Goal: Information Seeking & Learning: Learn about a topic

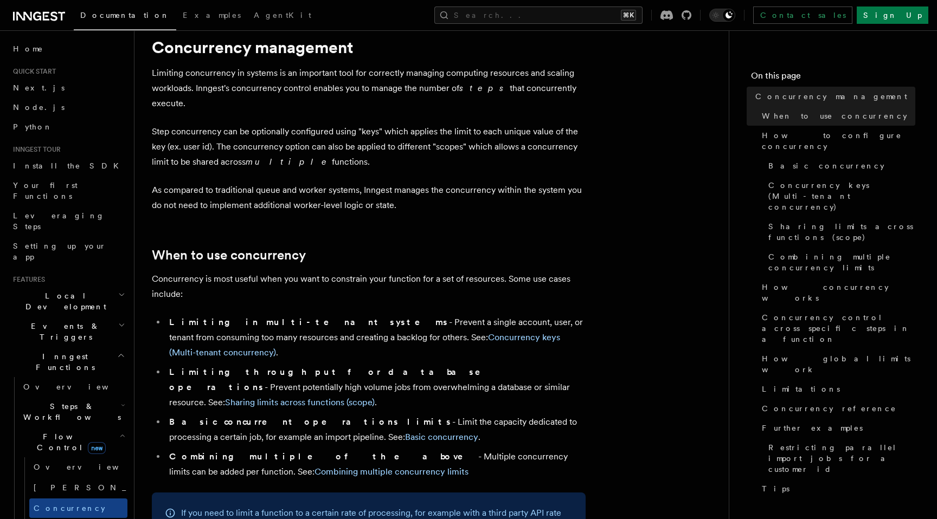
scroll to position [46, 0]
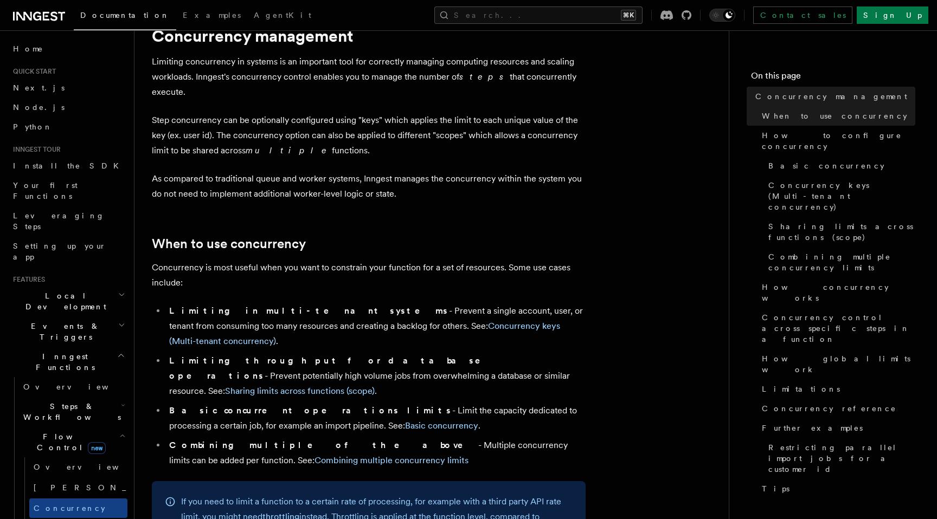
click at [207, 83] on p "Limiting concurrency in systems is an important tool for correctly managing com…" at bounding box center [369, 77] width 434 height 46
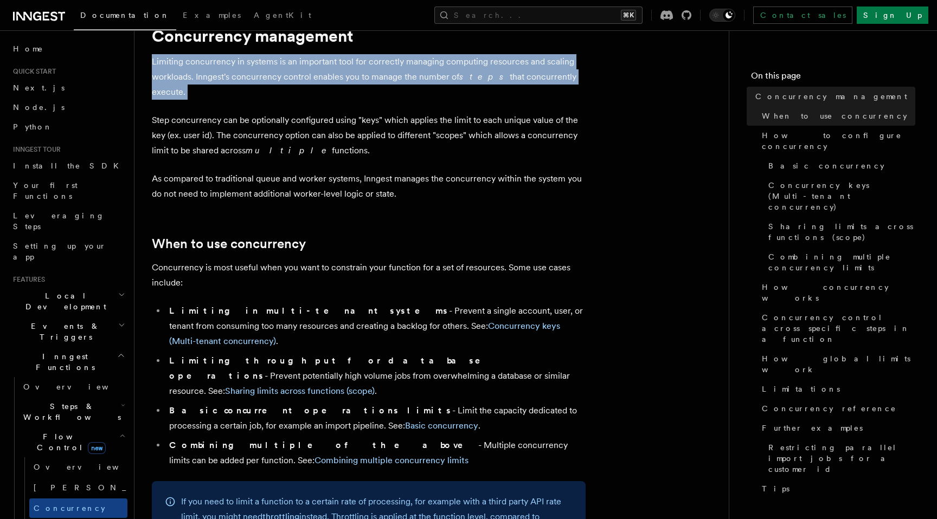
click at [211, 171] on p "As compared to traditional queue and worker systems, Inngest manages the concur…" at bounding box center [369, 186] width 434 height 30
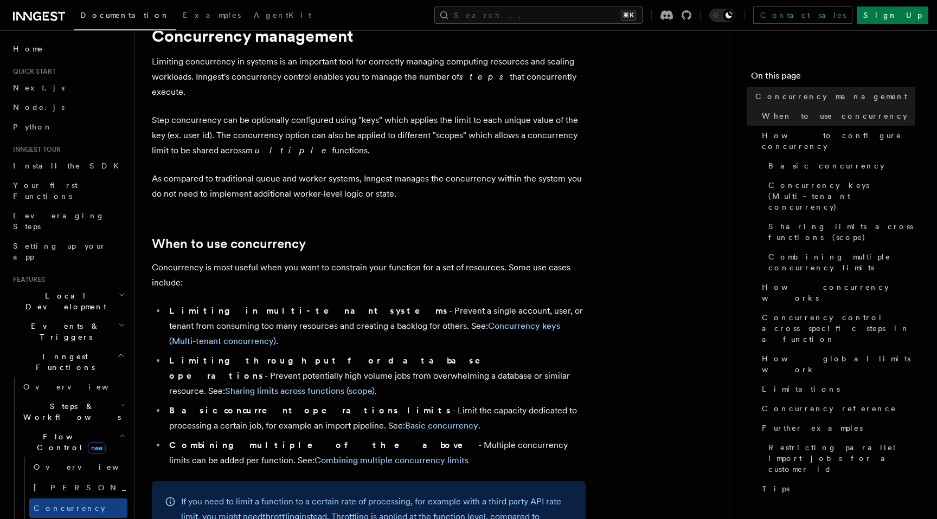
click at [211, 171] on p "As compared to traditional queue and worker systems, Inngest manages the concur…" at bounding box center [369, 186] width 434 height 30
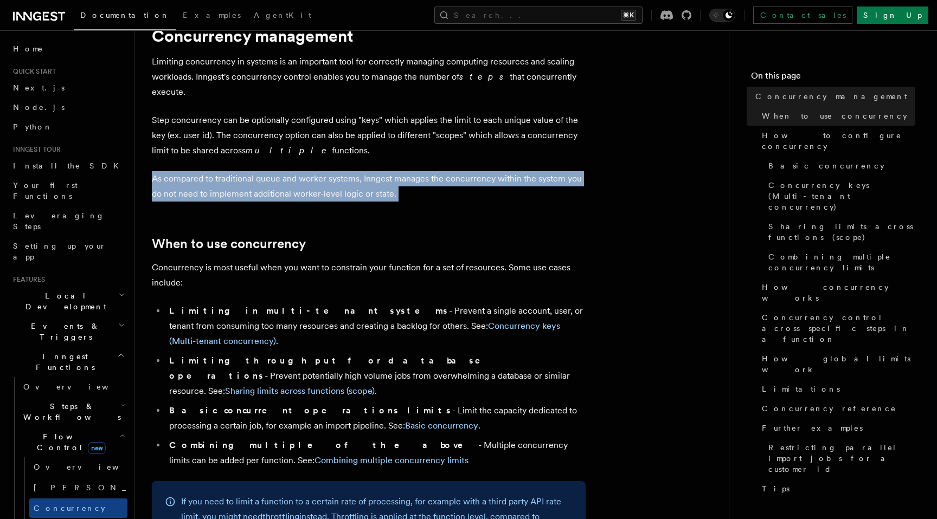
click at [220, 137] on p "Step concurrency can be optionally configured using "keys" which applies the li…" at bounding box center [369, 136] width 434 height 46
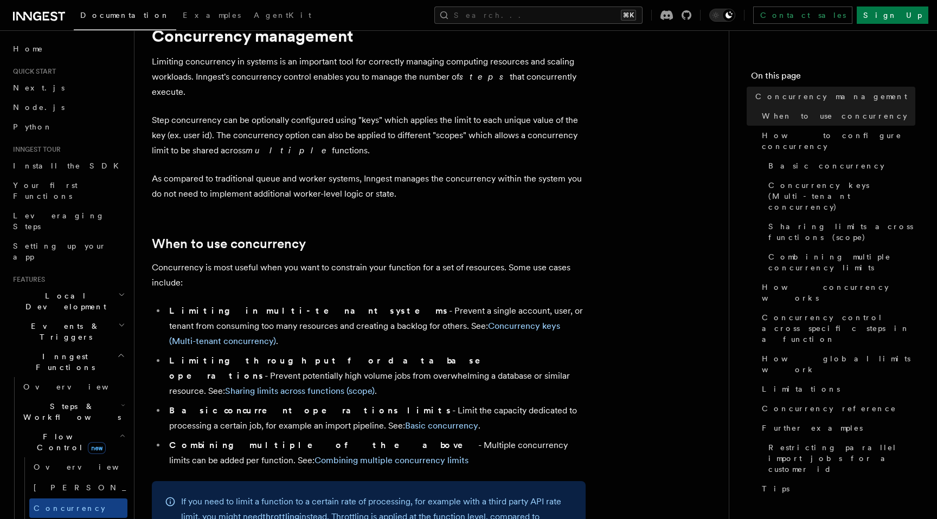
click at [220, 137] on p "Step concurrency can be optionally configured using "keys" which applies the li…" at bounding box center [369, 136] width 434 height 46
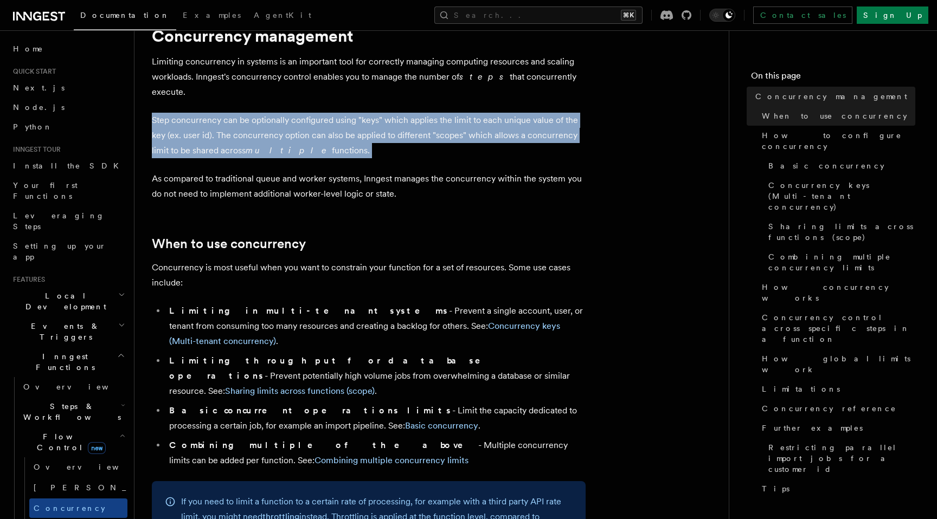
click at [220, 137] on p "Step concurrency can be optionally configured using "keys" which applies the li…" at bounding box center [369, 136] width 434 height 46
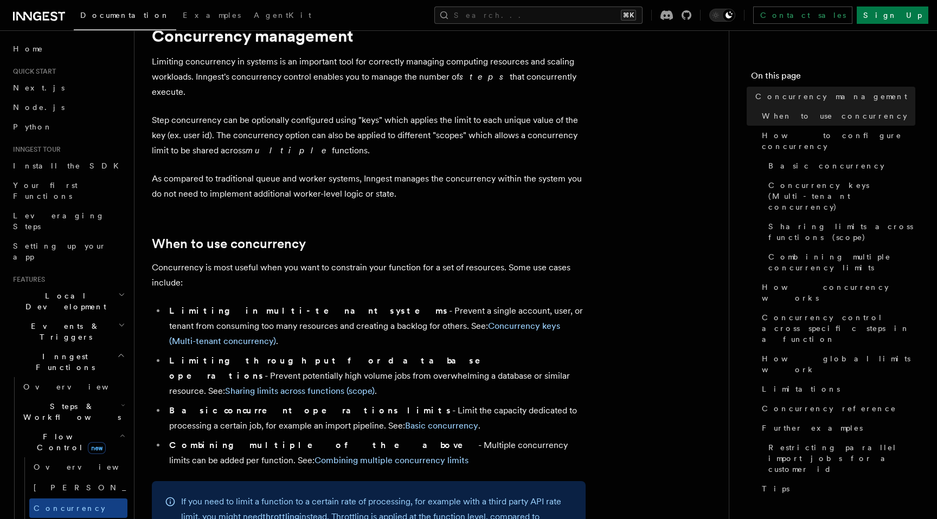
click at [221, 119] on p "Step concurrency can be optionally configured using "keys" which applies the li…" at bounding box center [369, 136] width 434 height 46
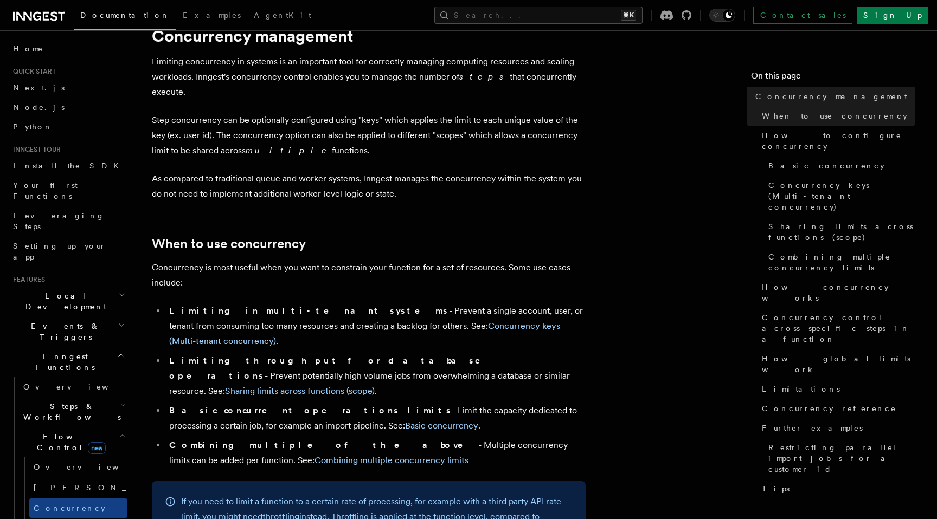
click at [259, 113] on p "Step concurrency can be optionally configured using "keys" which applies the li…" at bounding box center [369, 136] width 434 height 46
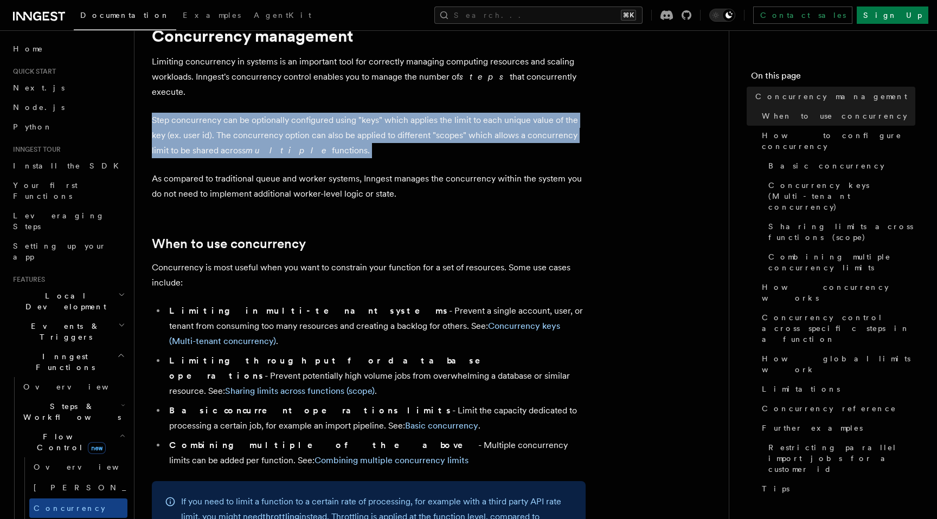
click at [254, 145] on em "multiple" at bounding box center [289, 150] width 86 height 10
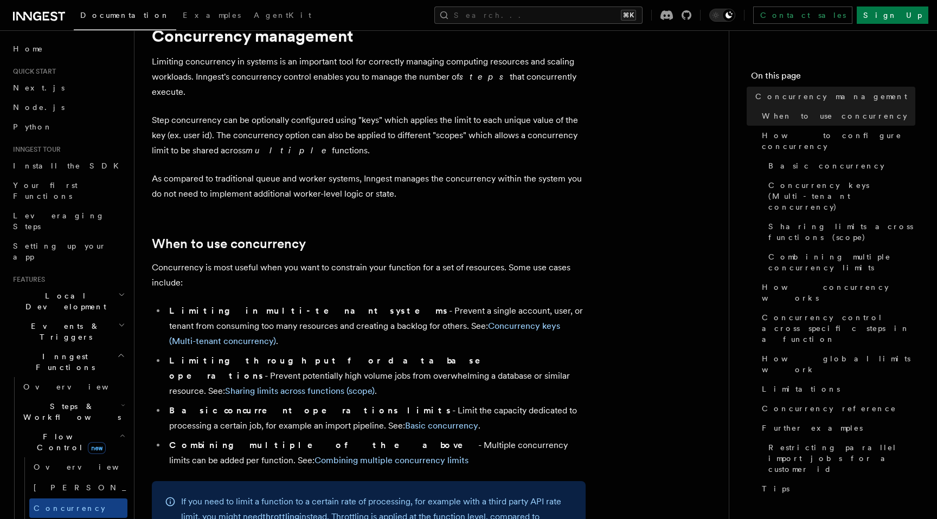
click at [254, 145] on em "multiple" at bounding box center [289, 150] width 86 height 10
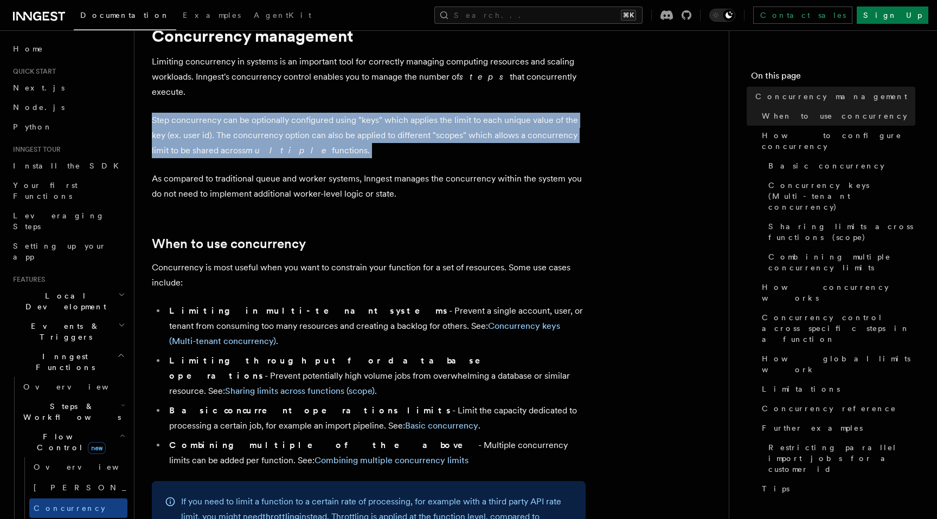
click at [254, 145] on em "multiple" at bounding box center [289, 150] width 86 height 10
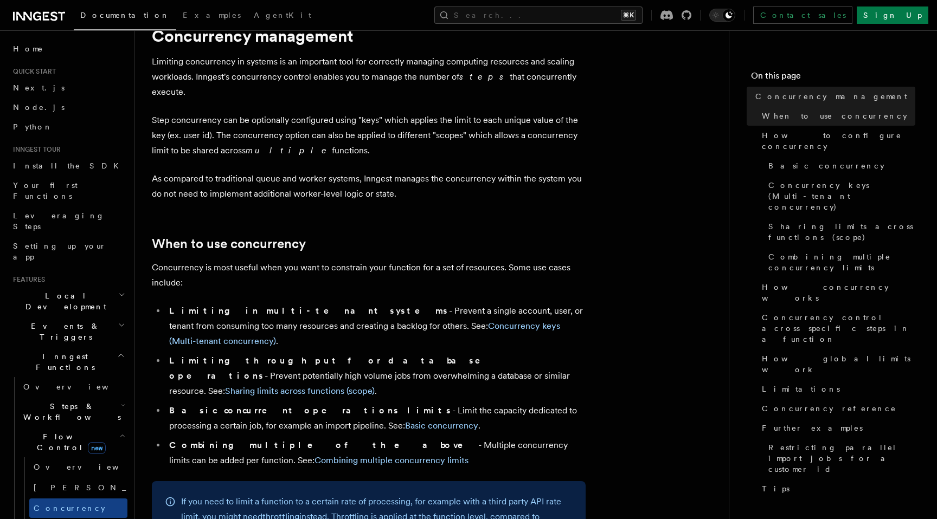
click at [243, 171] on p "As compared to traditional queue and worker systems, Inngest manages the concur…" at bounding box center [369, 186] width 434 height 30
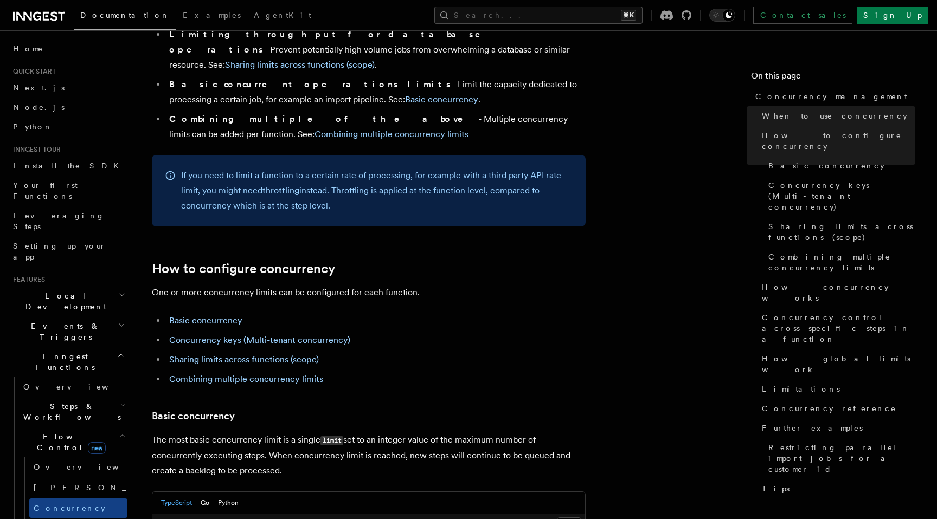
scroll to position [373, 0]
click at [261, 334] on link "Concurrency keys (Multi-tenant concurrency)" at bounding box center [259, 339] width 181 height 10
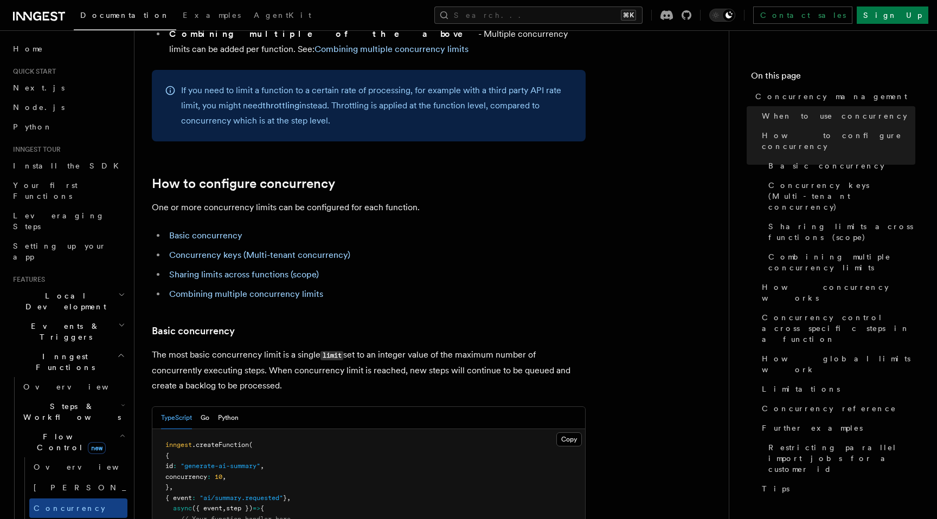
scroll to position [508, 0]
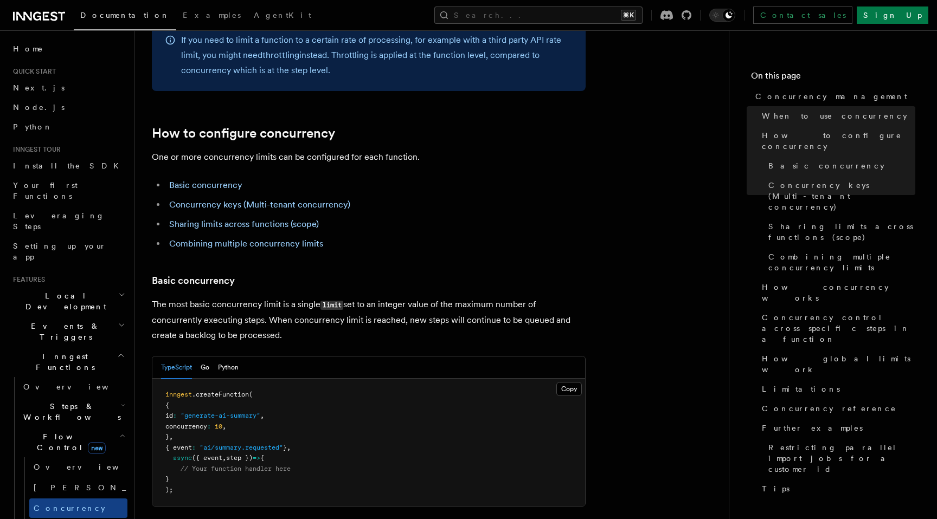
click at [227, 297] on p "The most basic concurrency limit is a single limit set to an integer value of t…" at bounding box center [369, 320] width 434 height 46
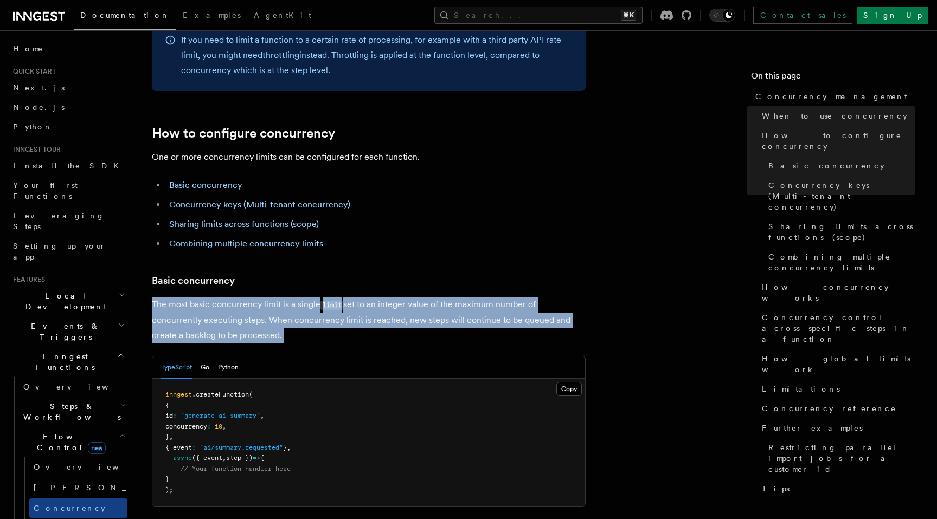
click at [227, 297] on p "The most basic concurrency limit is a single limit set to an integer value of t…" at bounding box center [369, 320] width 434 height 46
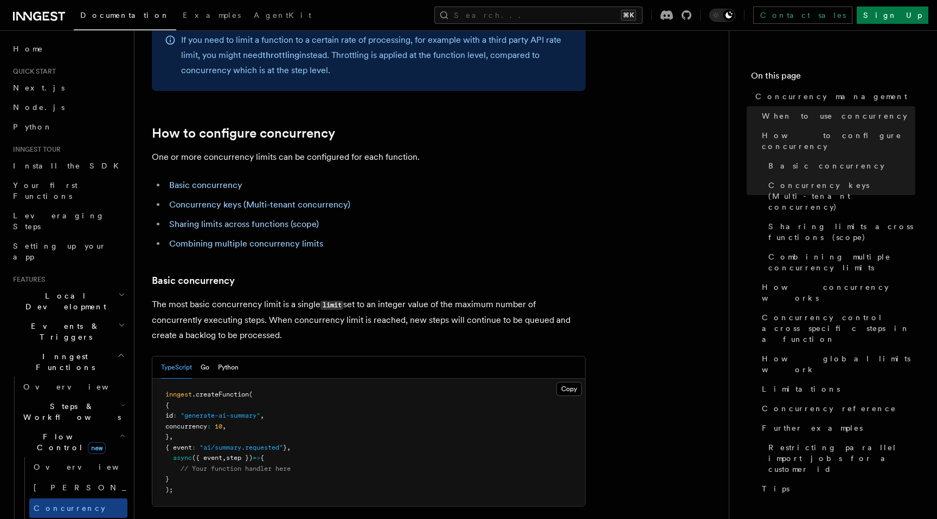
click at [228, 297] on p "The most basic concurrency limit is a single limit set to an integer value of t…" at bounding box center [369, 320] width 434 height 46
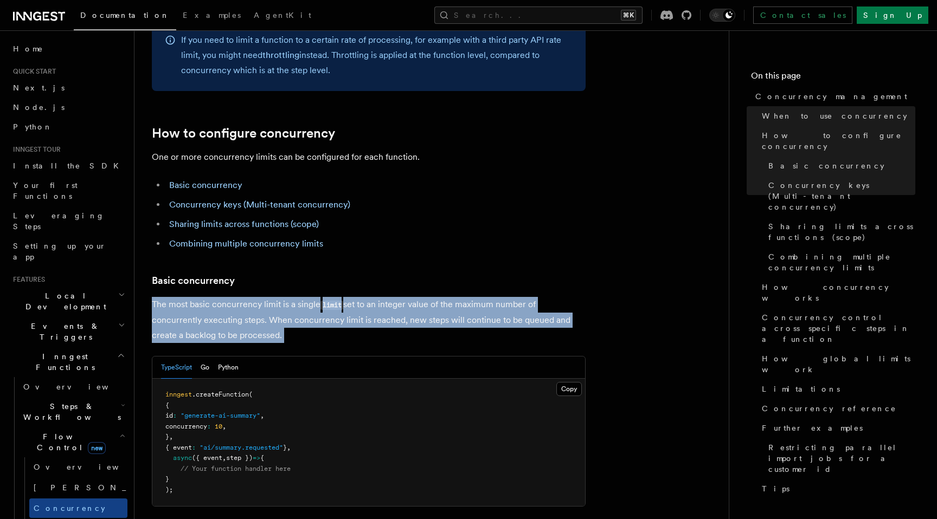
click at [228, 297] on p "The most basic concurrency limit is a single limit set to an integer value of t…" at bounding box center [369, 320] width 434 height 46
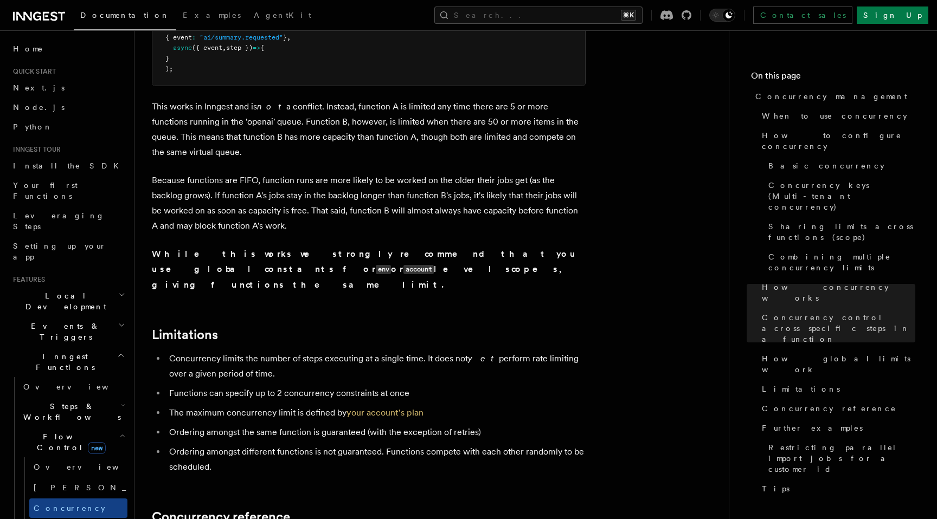
scroll to position [3277, 0]
click at [250, 350] on li "Concurrency limits the number of steps executing at a single time. It does not …" at bounding box center [376, 365] width 420 height 30
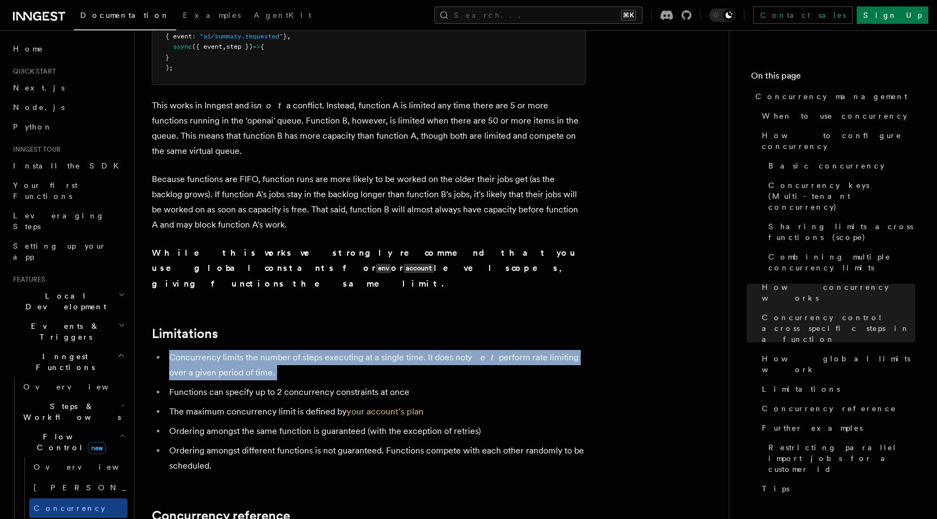
click at [250, 350] on li "Concurrency limits the number of steps executing at a single time. It does not …" at bounding box center [376, 365] width 420 height 30
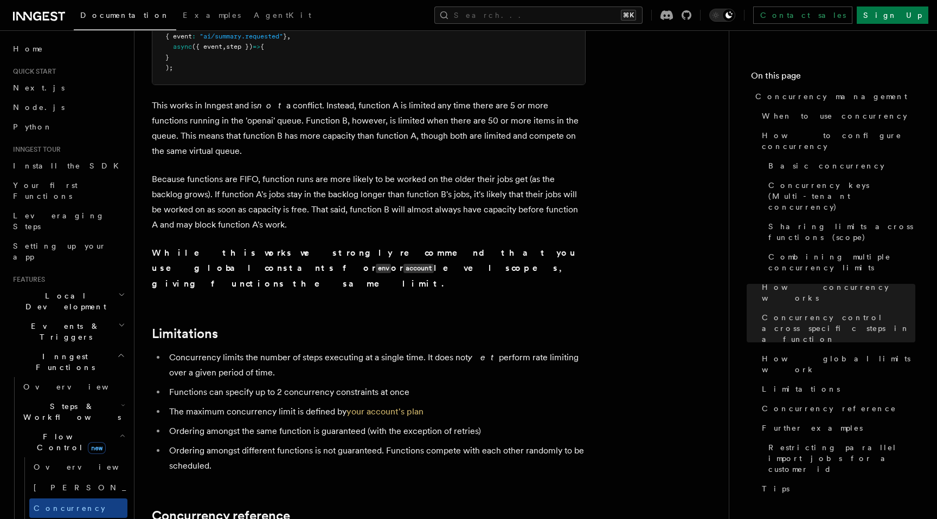
click at [224, 350] on li "Concurrency limits the number of steps executing at a single time. It does not …" at bounding box center [376, 365] width 420 height 30
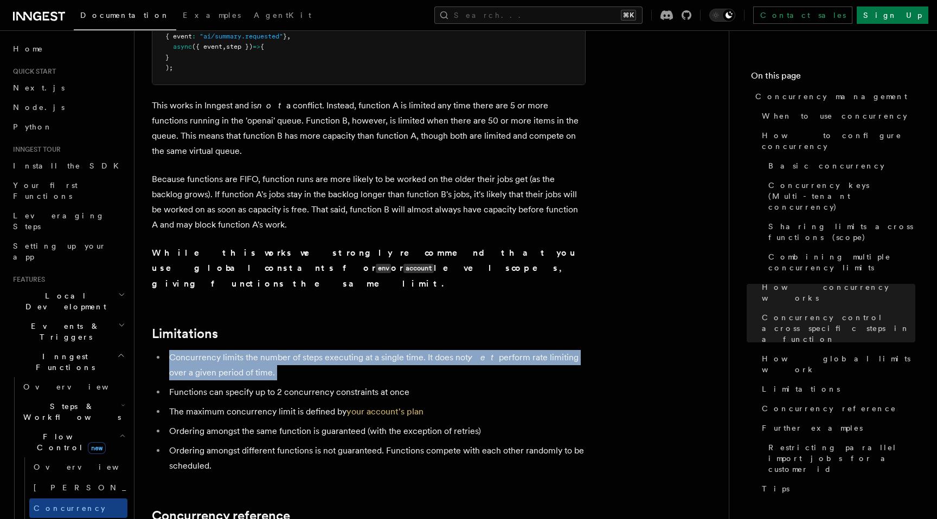
click at [224, 350] on li "Concurrency limits the number of steps executing at a single time. It does not …" at bounding box center [376, 365] width 420 height 30
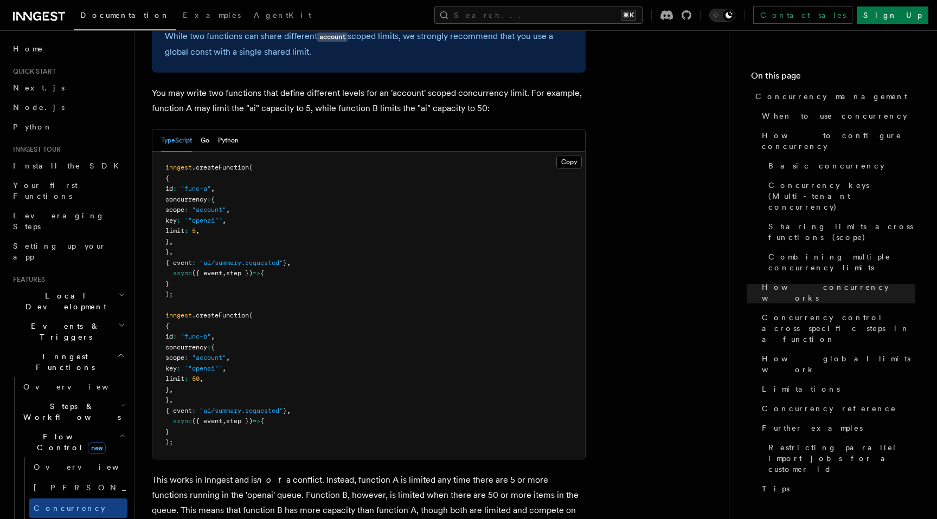
scroll to position [2901, 0]
click at [203, 197] on span "concurrency" at bounding box center [186, 201] width 42 height 8
copy span "concurrency"
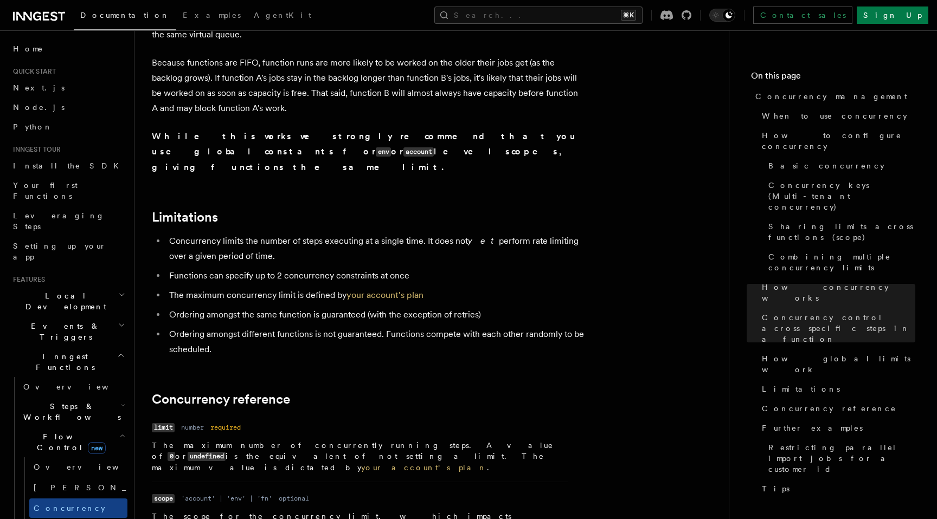
scroll to position [3395, 0]
click at [261, 306] on li "Ordering amongst the same function is guaranteed (with the exception of retries)" at bounding box center [376, 313] width 420 height 15
click at [267, 287] on li "The maximum concurrency limit is defined by your account's plan" at bounding box center [376, 294] width 420 height 15
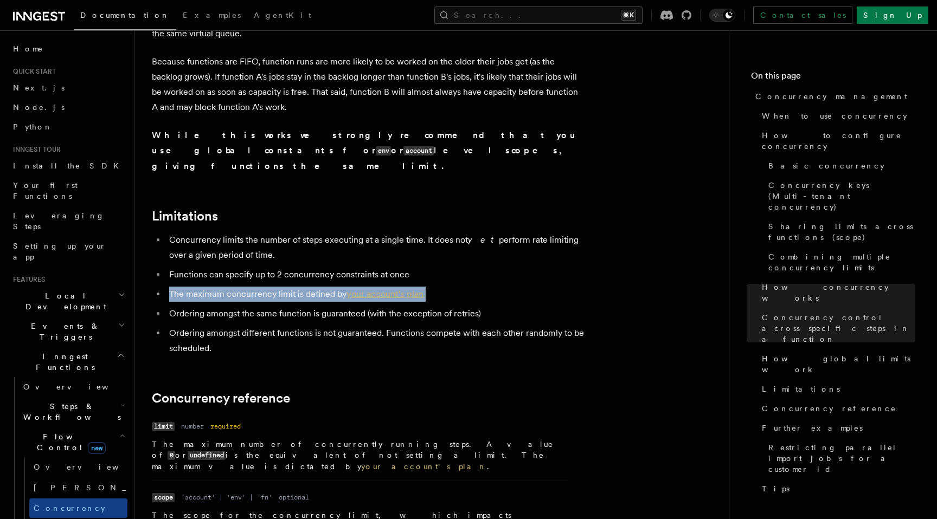
click at [267, 287] on li "The maximum concurrency limit is defined by your account's plan" at bounding box center [376, 294] width 420 height 15
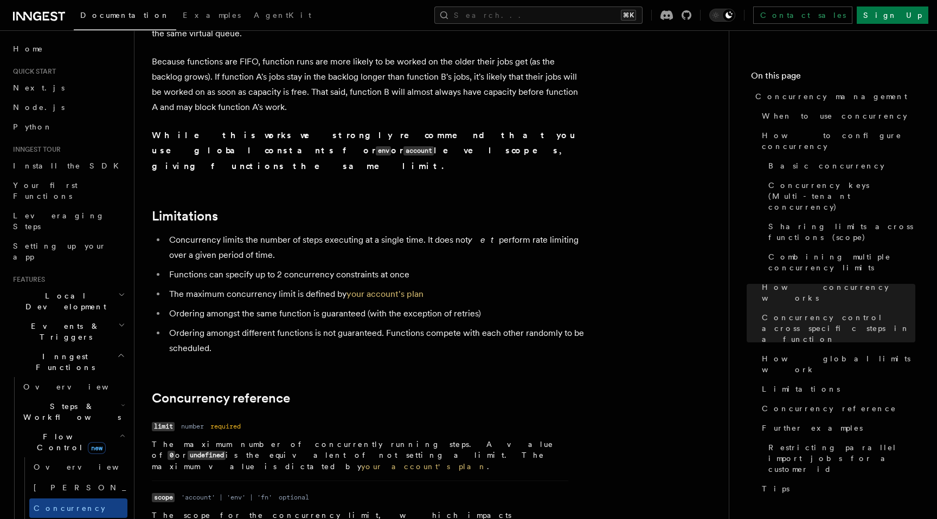
click at [296, 326] on li "Ordering amongst different functions is not guaranteed. Functions compete with …" at bounding box center [376, 341] width 420 height 30
click at [275, 306] on li "Ordering amongst the same function is guaranteed (with the exception of retries)" at bounding box center [376, 313] width 420 height 15
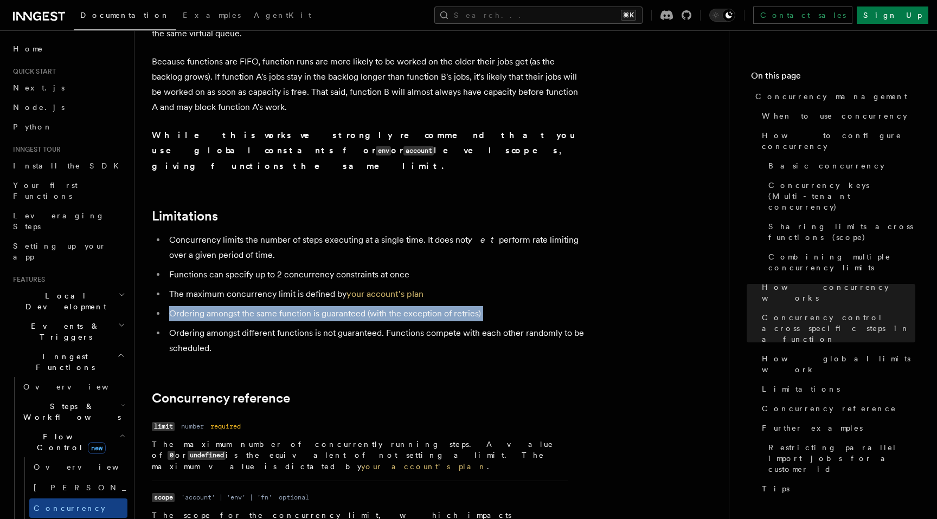
click at [275, 306] on li "Ordering amongst the same function is guaranteed (with the exception of retries)" at bounding box center [376, 313] width 420 height 15
click at [277, 326] on li "Ordering amongst different functions is not guaranteed. Functions compete with …" at bounding box center [376, 341] width 420 height 30
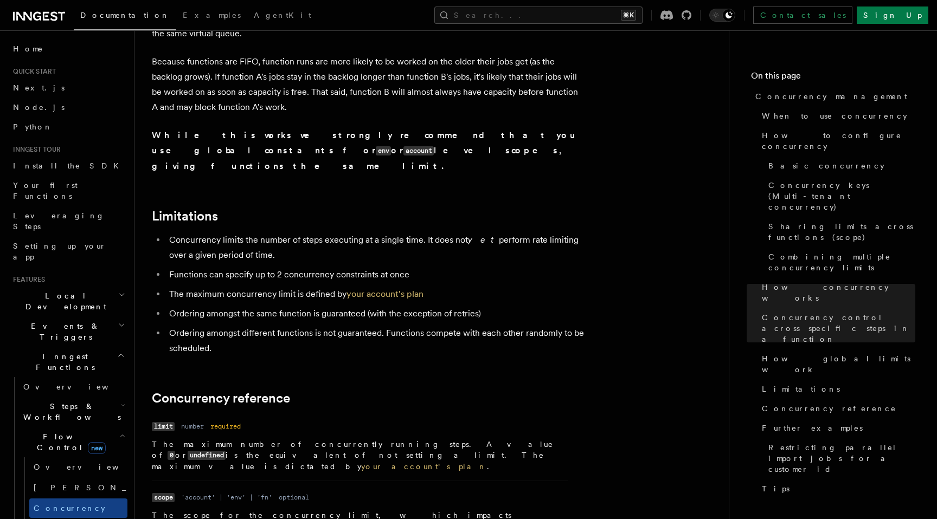
click at [277, 326] on li "Ordering amongst different functions is not guaranteed. Functions compete with …" at bounding box center [376, 341] width 420 height 30
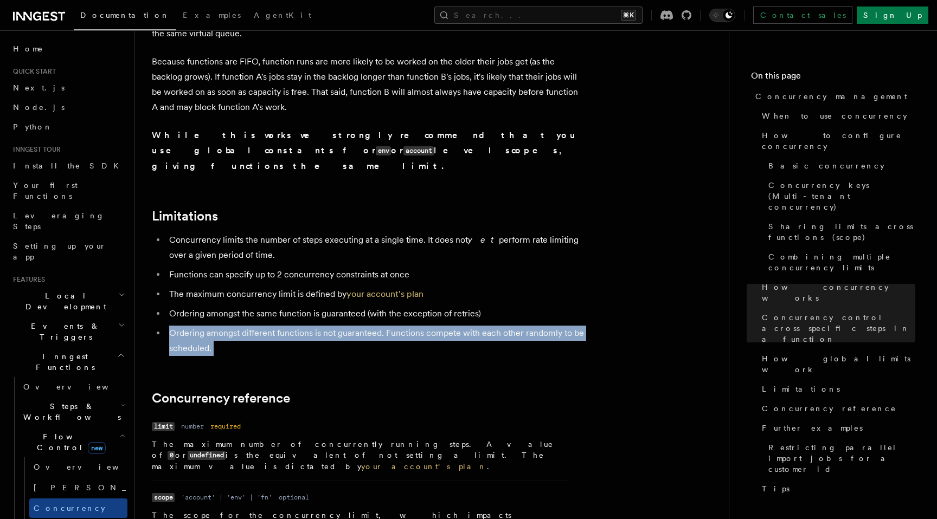
click at [277, 326] on li "Ordering amongst different functions is not guaranteed. Functions compete with …" at bounding box center [376, 341] width 420 height 30
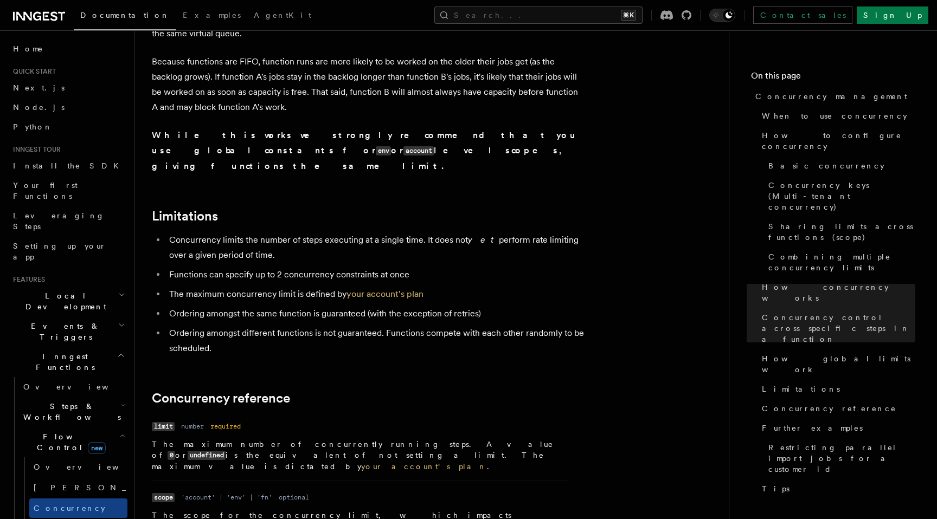
click at [278, 287] on li "The maximum concurrency limit is defined by your account's plan" at bounding box center [376, 294] width 420 height 15
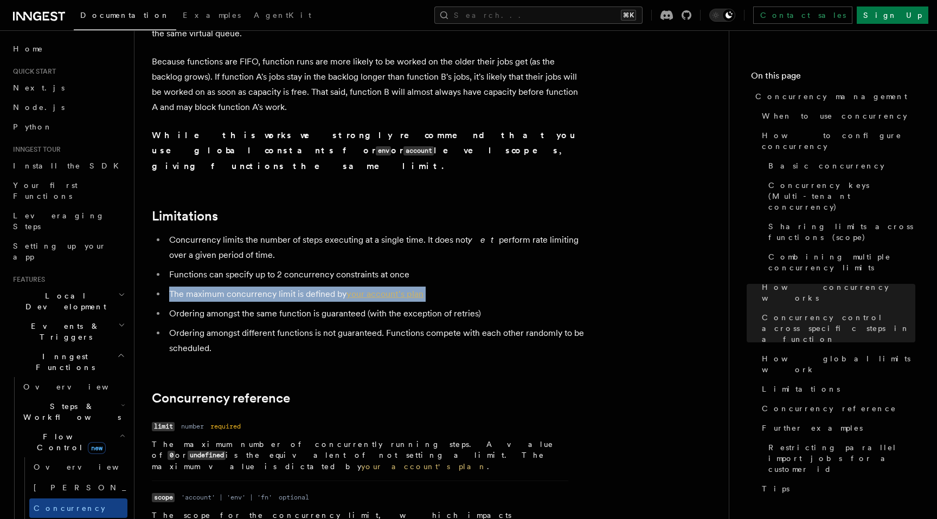
click at [278, 287] on li "The maximum concurrency limit is defined by your account's plan" at bounding box center [376, 294] width 420 height 15
drag, startPoint x: 436, startPoint y: 195, endPoint x: 162, endPoint y: 197, distance: 274.4
click at [162, 233] on ul "Concurrency limits the number of steps executing at a single time. It does not …" at bounding box center [369, 295] width 434 height 124
copy li "The maximum concurrency limit is defined by your account's plan"
click at [402, 289] on link "your account's plan" at bounding box center [384, 294] width 77 height 10
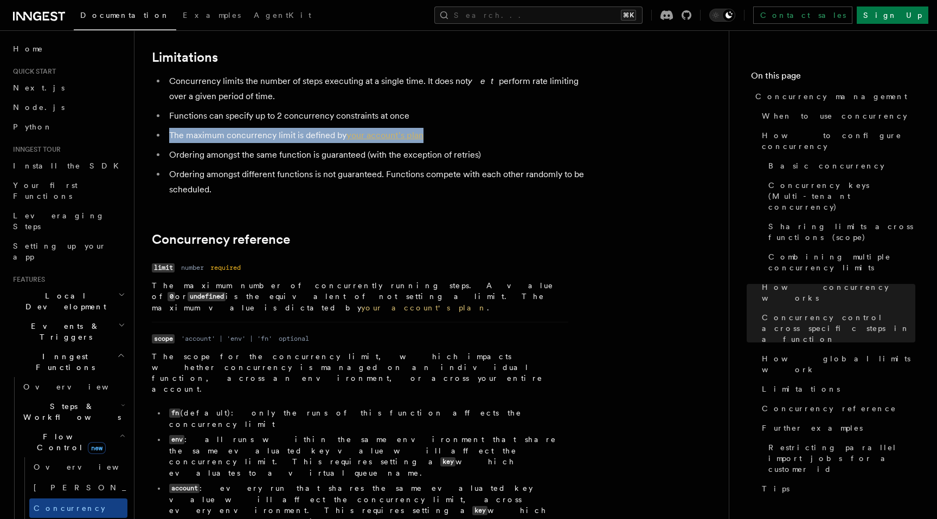
scroll to position [3586, 0]
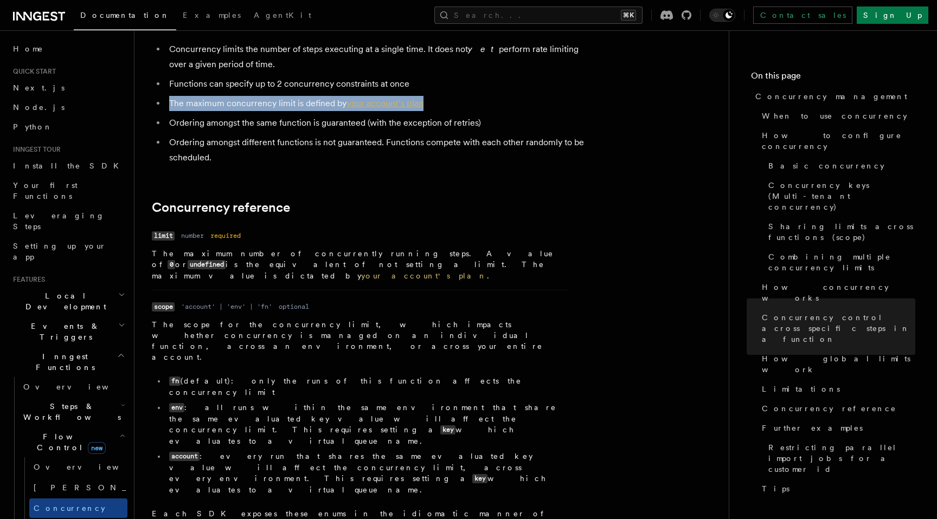
click at [369, 319] on dd "The scope for the concurrency limit, which impacts whether concurrency is manag…" at bounding box center [360, 430] width 416 height 222
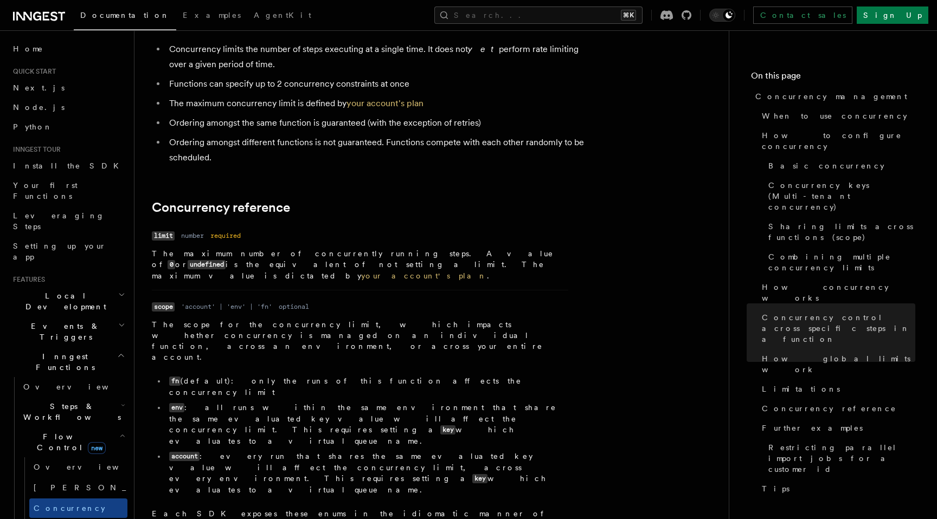
click at [181, 248] on p "The maximum number of concurrently running steps. A value of 0 or undefined is …" at bounding box center [360, 264] width 416 height 33
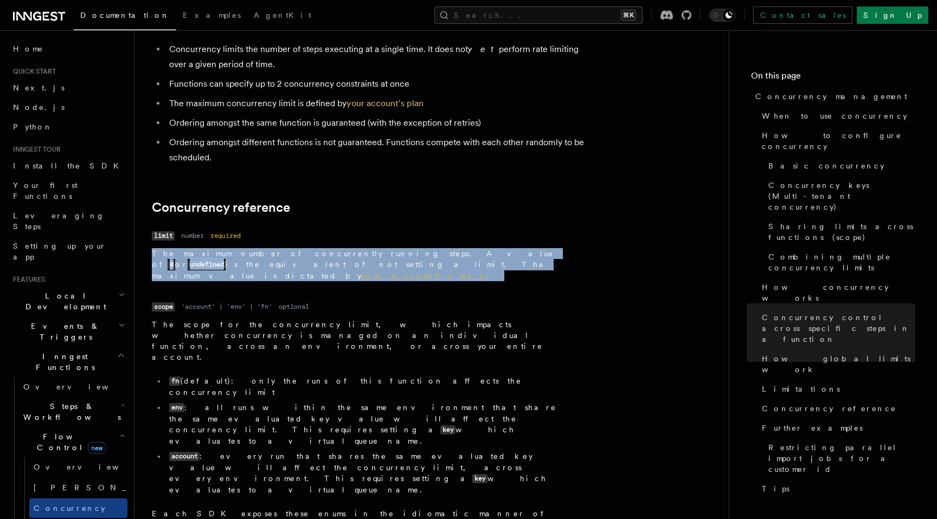
click at [346, 228] on li "Name limit Type number Required required Description The maximum number of conc…" at bounding box center [360, 259] width 416 height 62
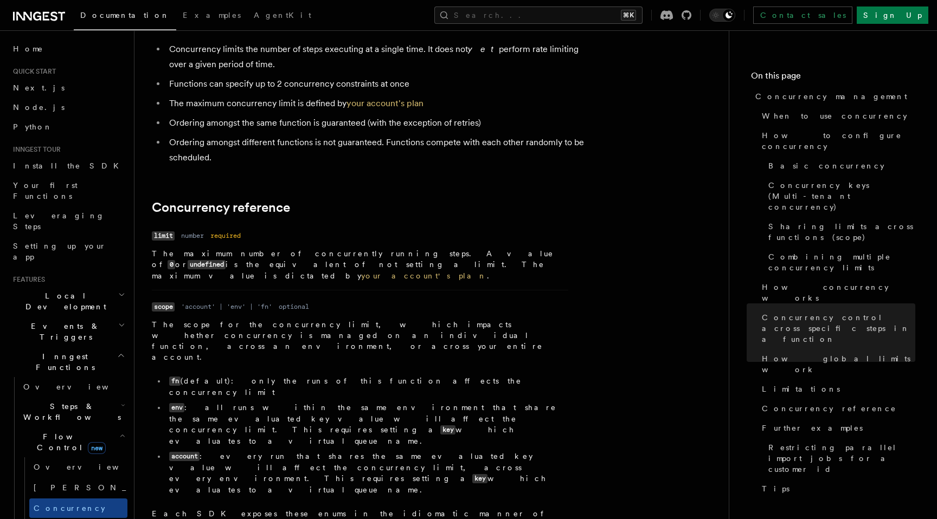
click at [197, 248] on p "The maximum number of concurrently running steps. A value of 0 or undefined is …" at bounding box center [360, 264] width 416 height 33
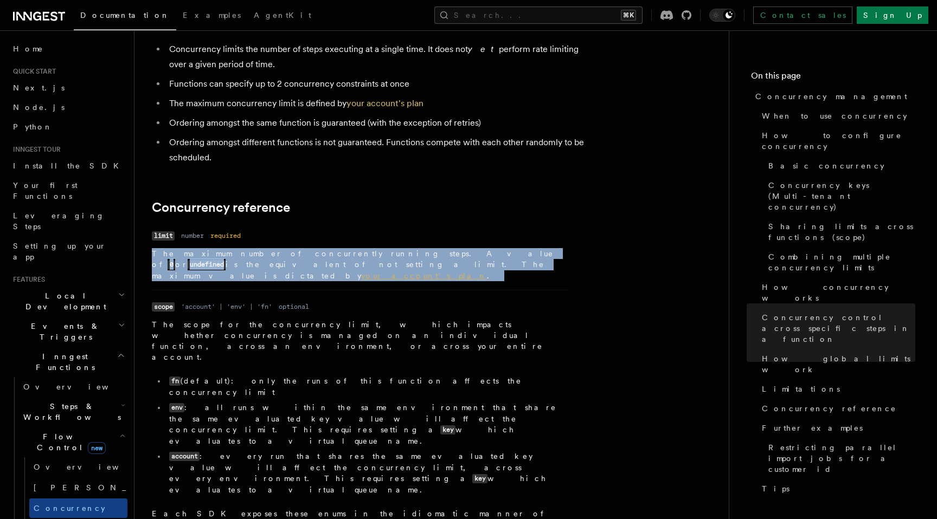
click at [197, 248] on p "The maximum number of concurrently running steps. A value of 0 or undefined is …" at bounding box center [360, 264] width 416 height 33
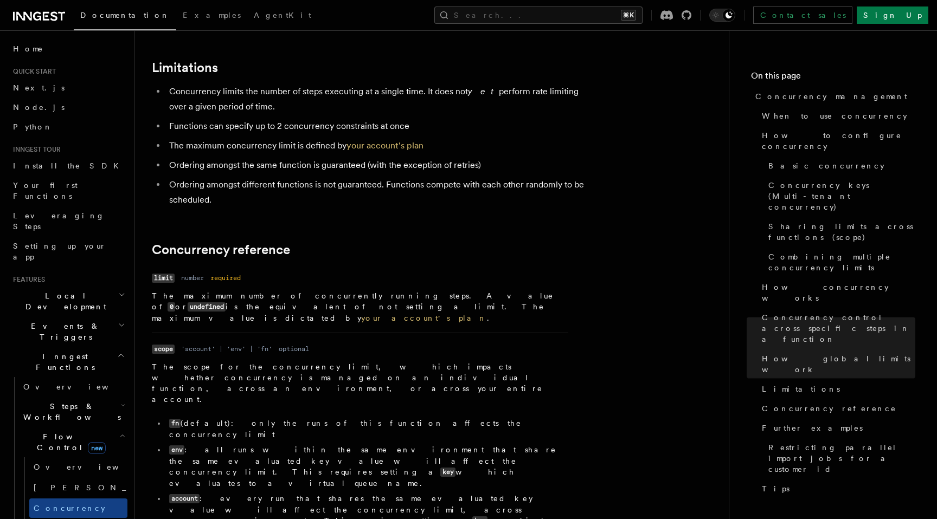
scroll to position [3542, 0]
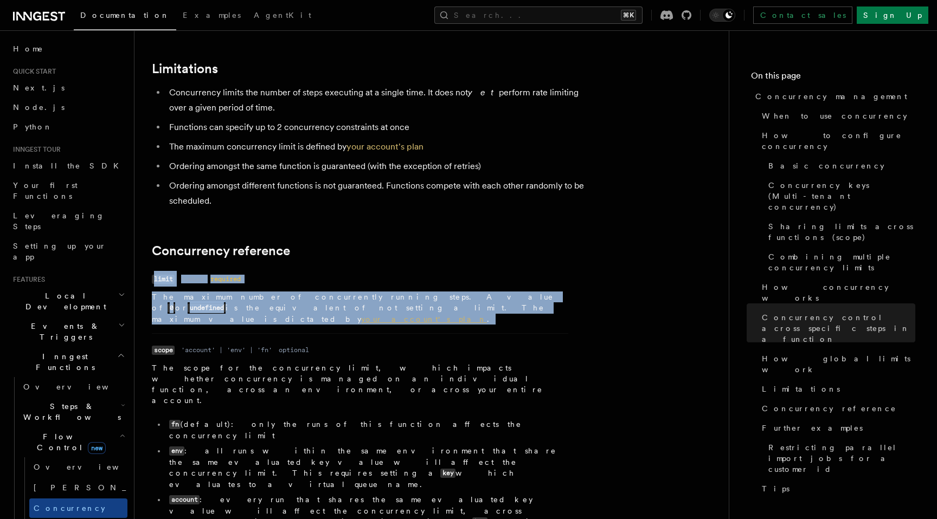
drag, startPoint x: 339, startPoint y: 207, endPoint x: 145, endPoint y: 179, distance: 195.5
copy dl "limit Type number Required required Description The maximum number of concurren…"
click at [343, 292] on p "The maximum number of concurrently running steps. A value of 0 or undefined is …" at bounding box center [360, 308] width 416 height 33
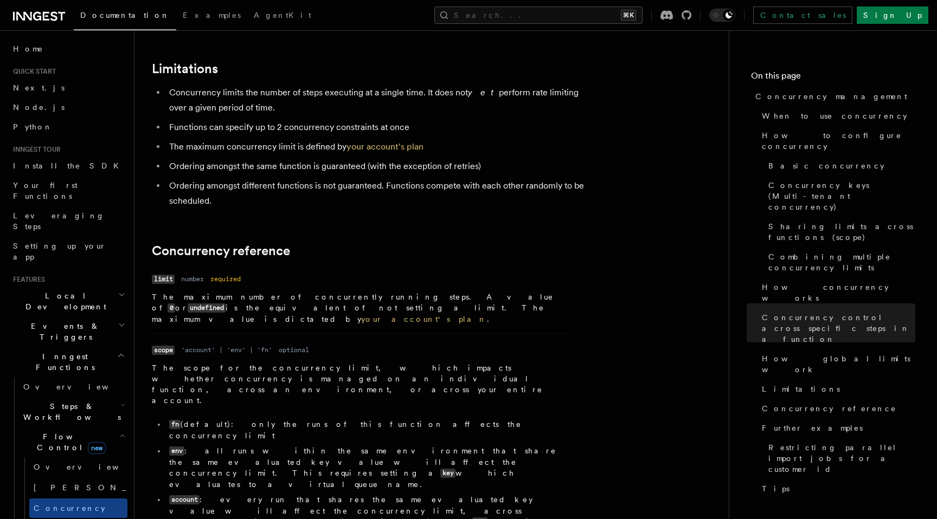
click at [338, 419] on ul "fn (default): only the runs of this function affects the concurrency limit env …" at bounding box center [360, 479] width 416 height 120
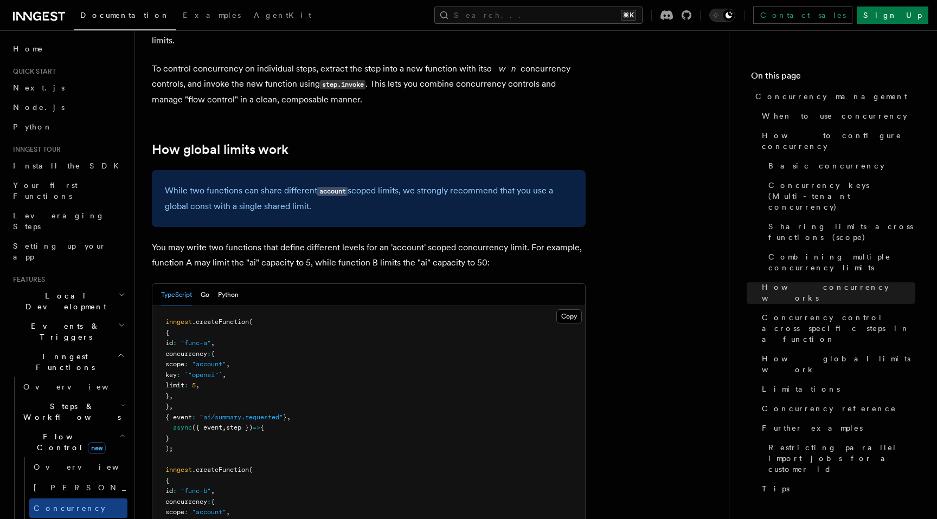
scroll to position [2738, 0]
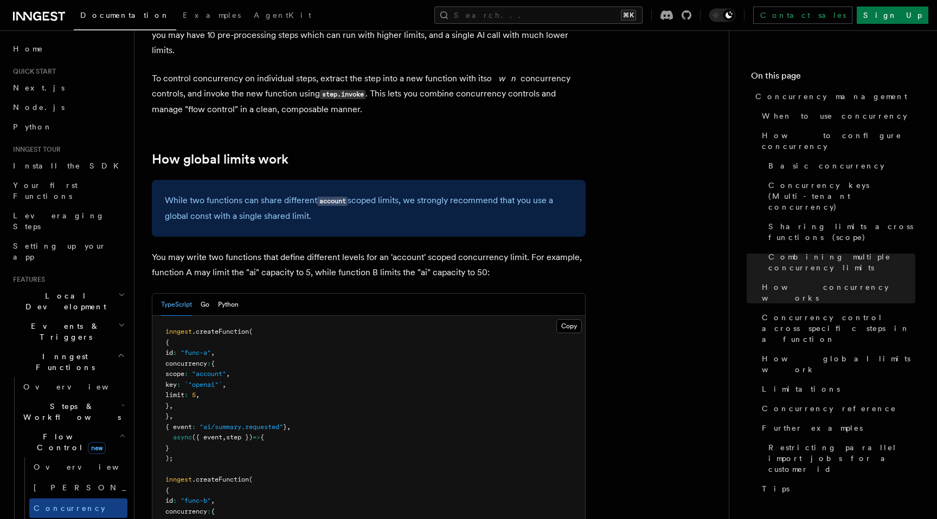
click at [79, 477] on link "[PERSON_NAME] new" at bounding box center [78, 488] width 98 height 22
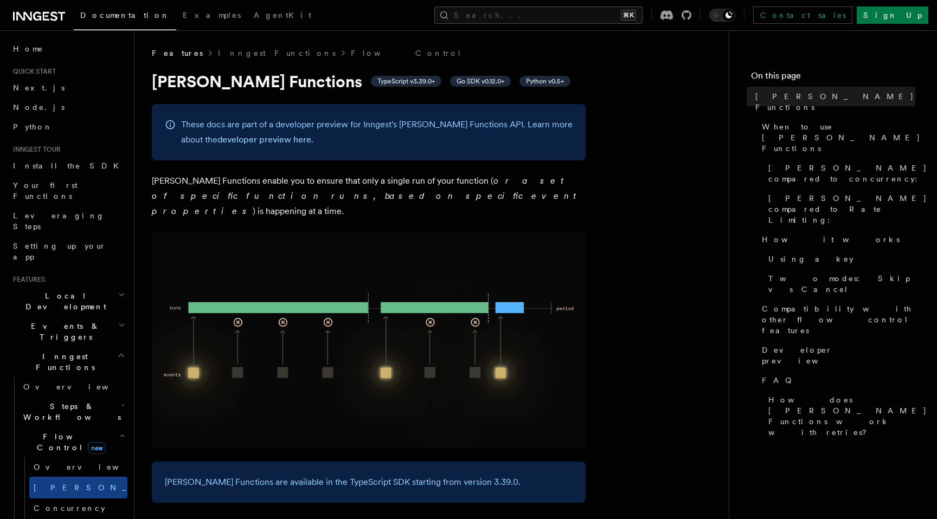
click at [56, 432] on span "Flow Control new" at bounding box center [69, 443] width 100 height 22
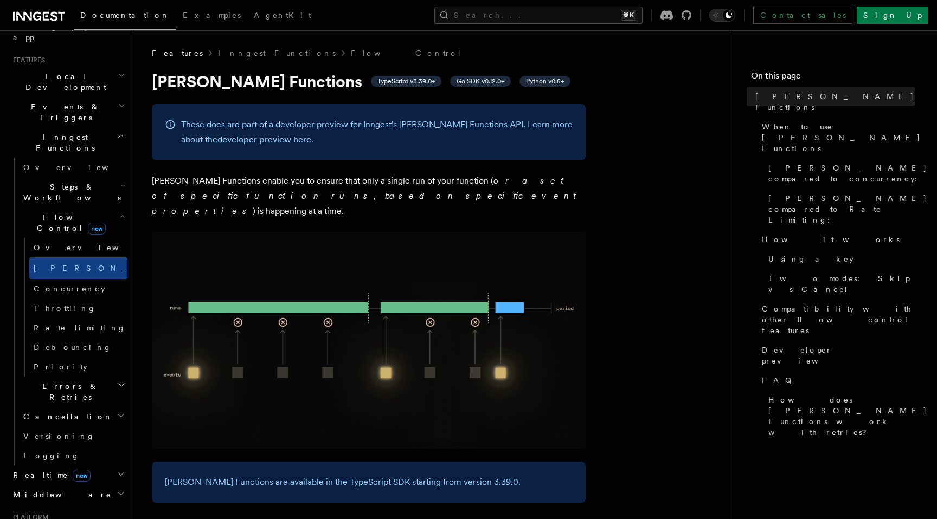
scroll to position [311, 0]
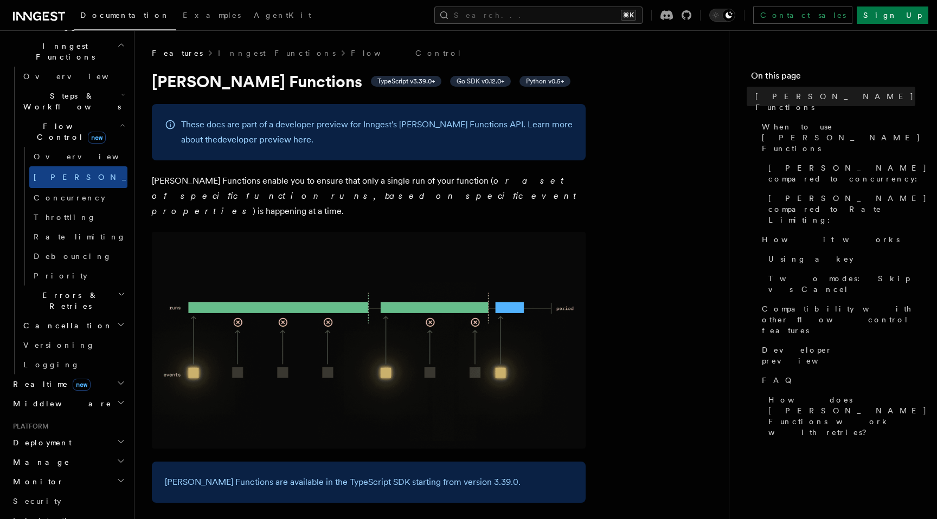
click at [73, 379] on span "new" at bounding box center [82, 385] width 18 height 12
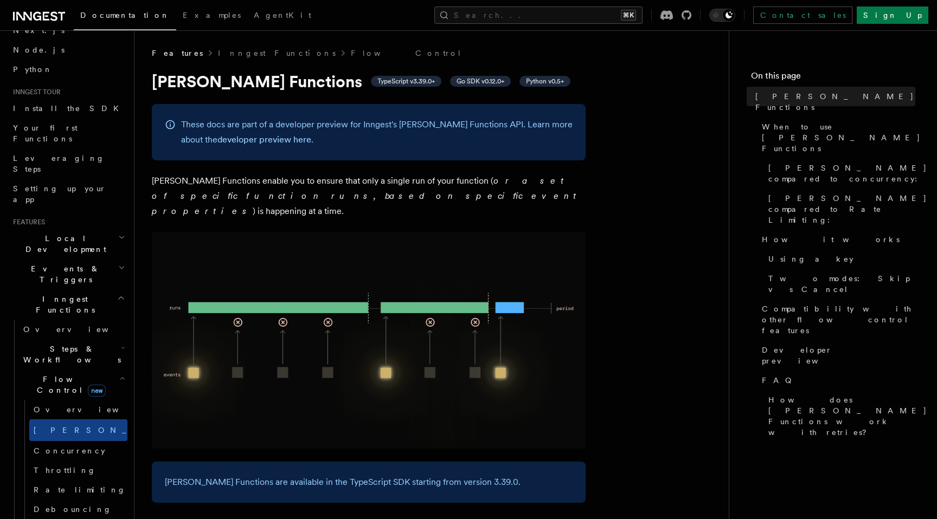
scroll to position [0, 0]
